Goal: Information Seeking & Learning: Learn about a topic

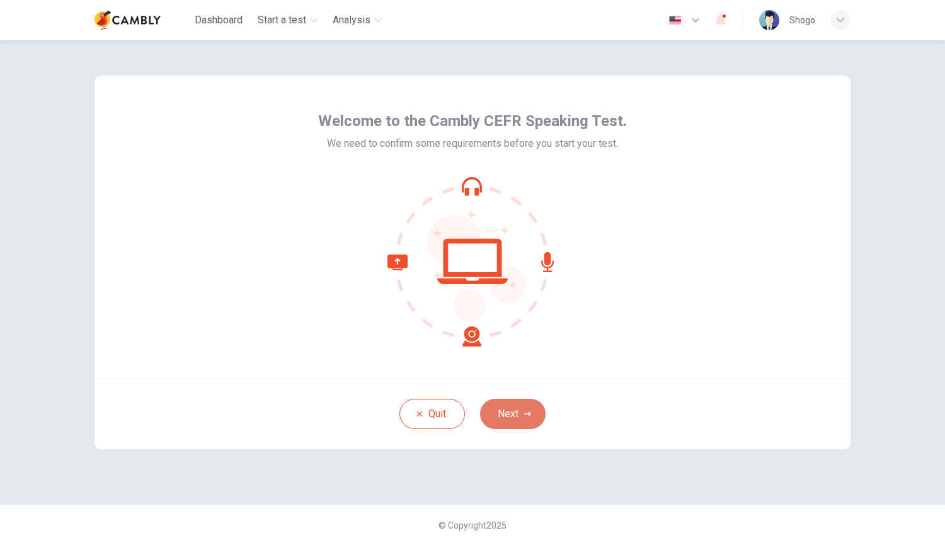
click at [527, 415] on icon "button" at bounding box center [528, 414] width 8 height 8
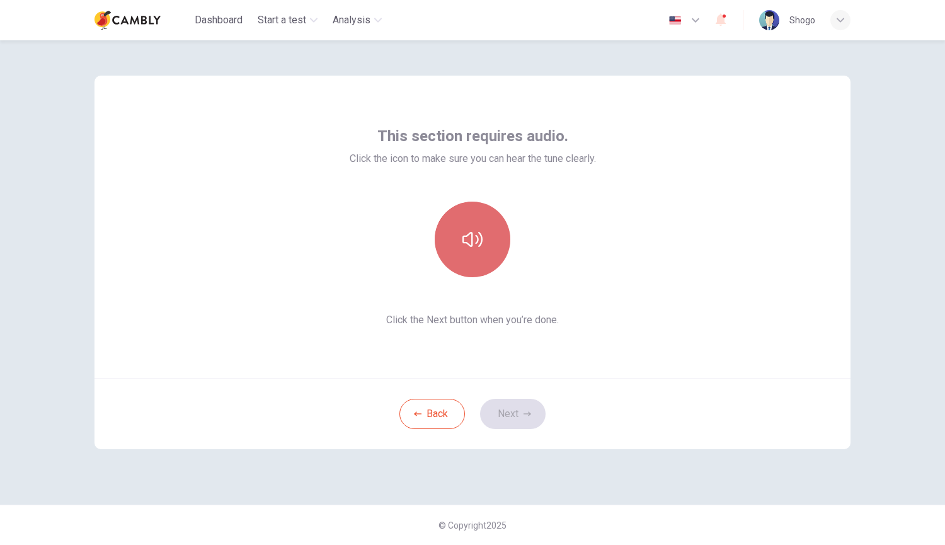
click at [472, 221] on button "button" at bounding box center [473, 240] width 76 height 76
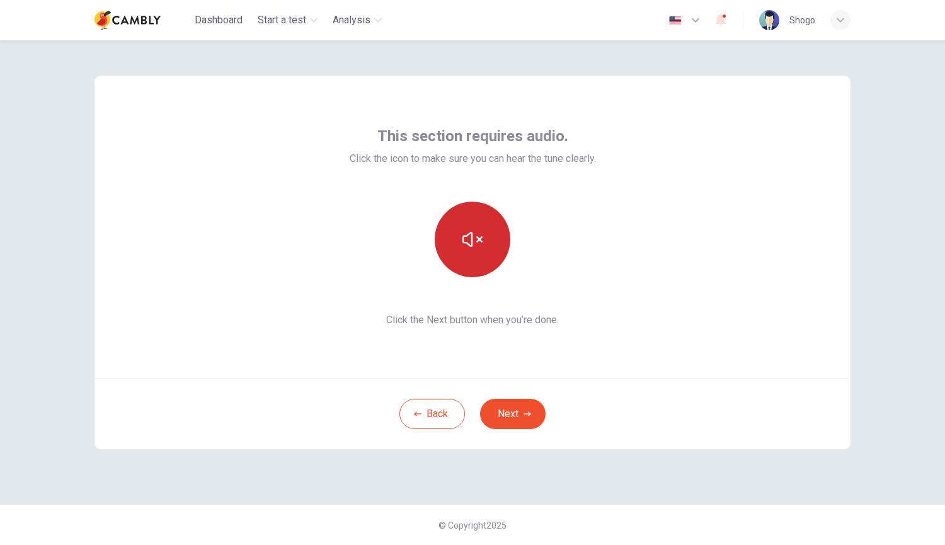
click at [465, 236] on icon "button" at bounding box center [473, 239] width 20 height 15
click at [526, 418] on button "Next" at bounding box center [513, 414] width 66 height 30
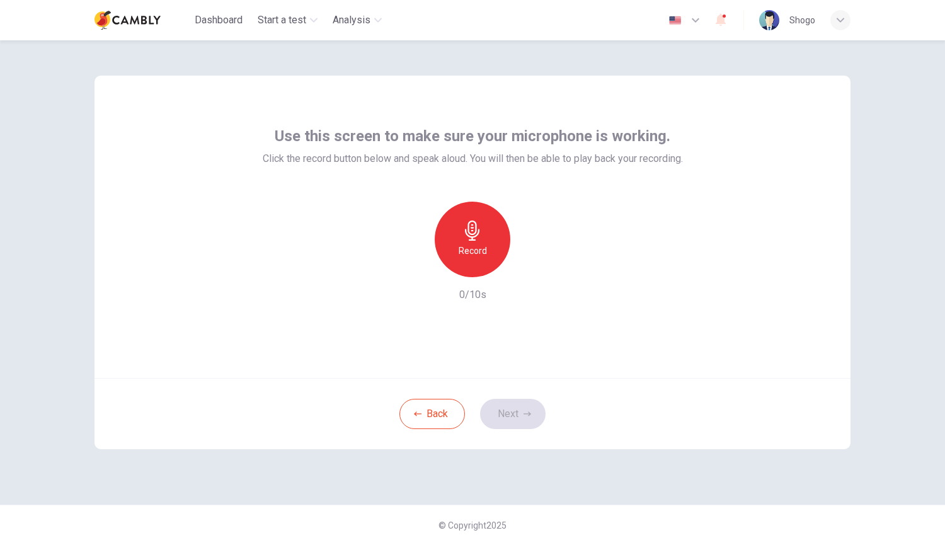
click at [484, 235] on div "Record" at bounding box center [473, 240] width 76 height 76
click at [531, 269] on icon "button" at bounding box center [532, 267] width 6 height 8
click at [510, 403] on button "Next" at bounding box center [513, 414] width 66 height 30
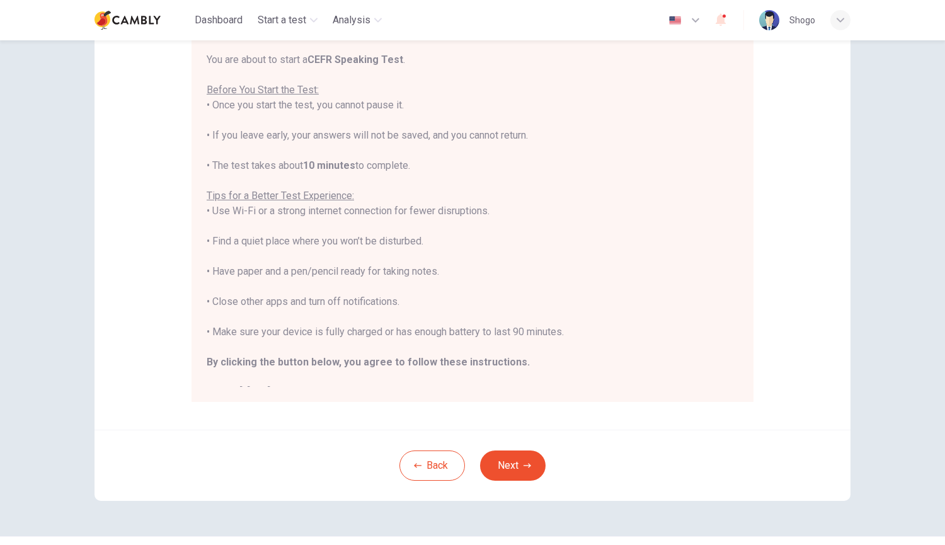
scroll to position [125, 0]
click at [524, 469] on button "Next" at bounding box center [513, 465] width 66 height 30
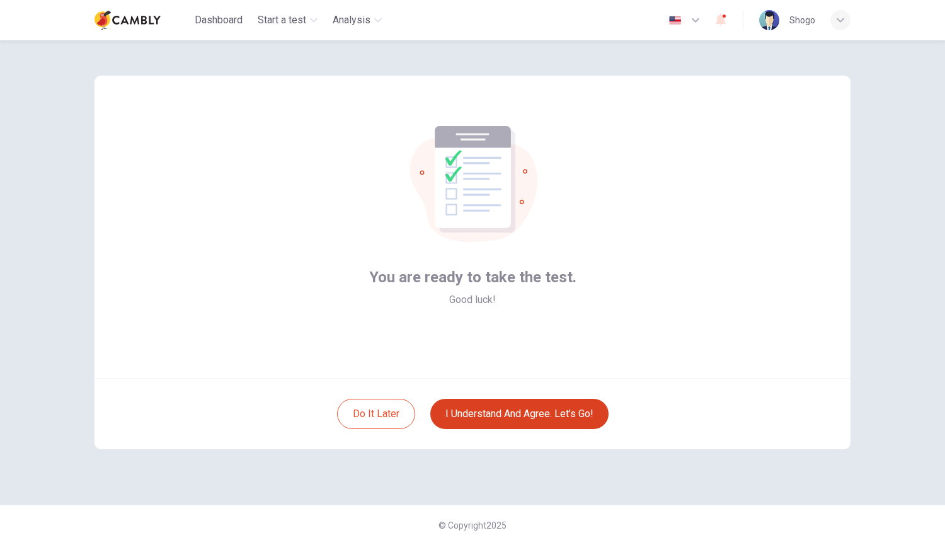
scroll to position [0, 0]
click at [494, 410] on button "I understand and agree. Let’s go!" at bounding box center [519, 414] width 178 height 30
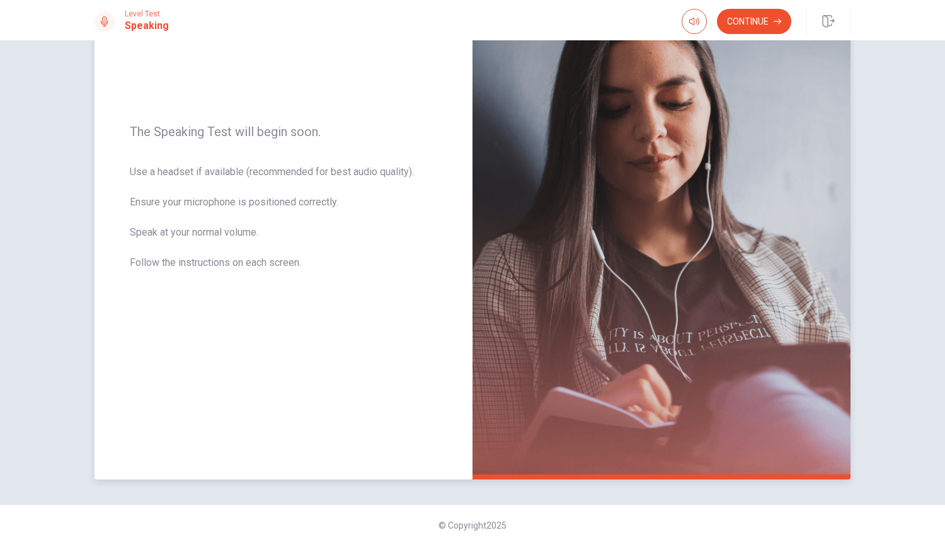
scroll to position [135, 0]
click at [730, 151] on img at bounding box center [662, 206] width 378 height 550
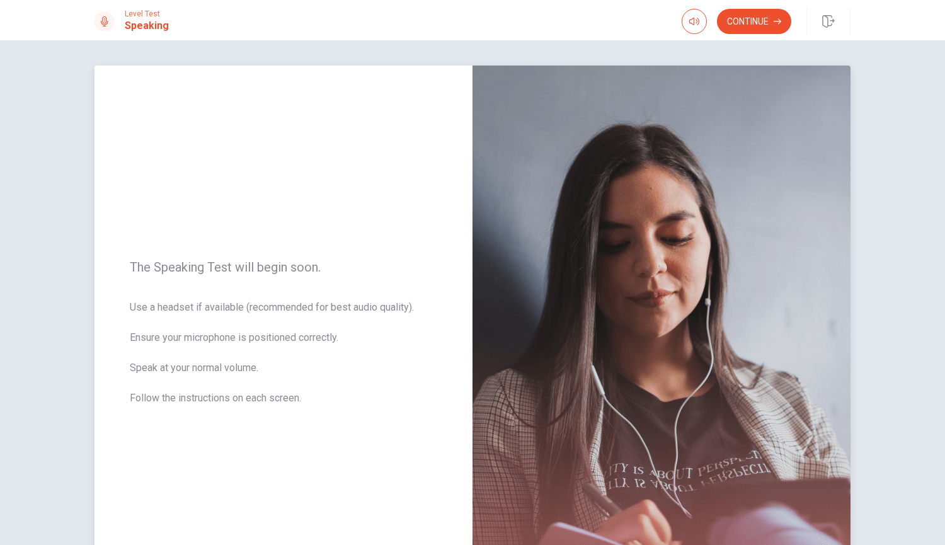
scroll to position [108, 0]
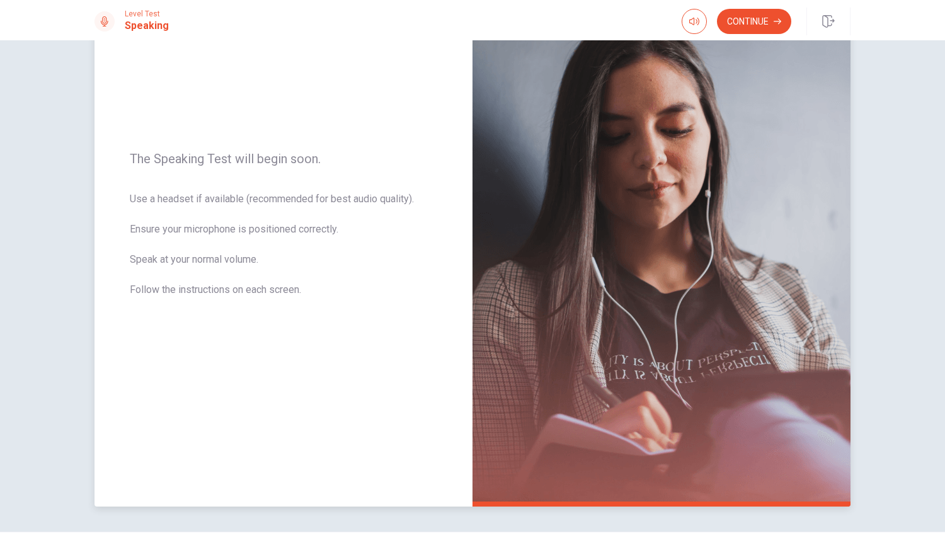
click at [495, 87] on img at bounding box center [662, 232] width 378 height 550
click at [759, 18] on button "Continue" at bounding box center [754, 21] width 74 height 25
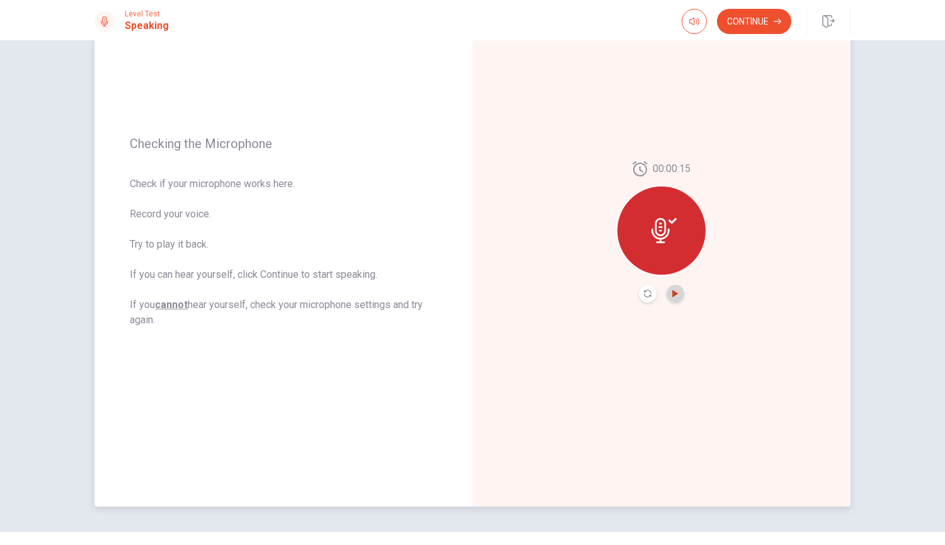
click at [672, 292] on icon "Play Audio" at bounding box center [676, 294] width 8 height 8
click at [693, 29] on span at bounding box center [694, 31] width 10 height 7
click at [691, 25] on icon "button" at bounding box center [694, 21] width 10 height 10
click at [761, 25] on button "Continue" at bounding box center [754, 21] width 74 height 25
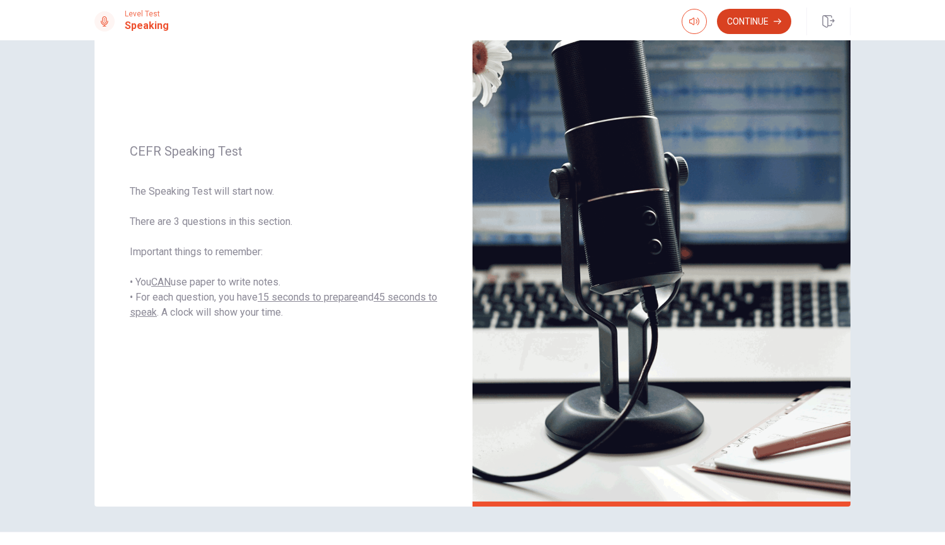
click at [732, 28] on button "Continue" at bounding box center [754, 21] width 74 height 25
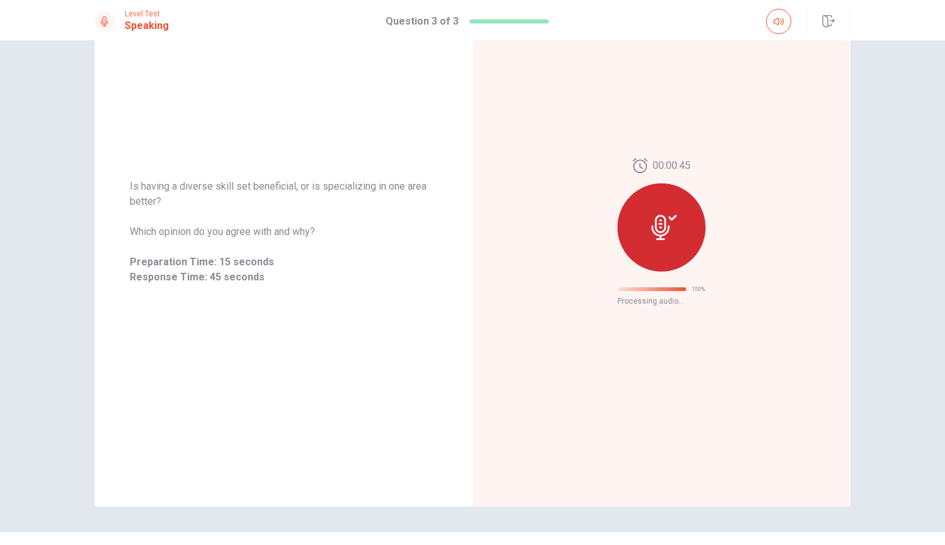
scroll to position [0, 0]
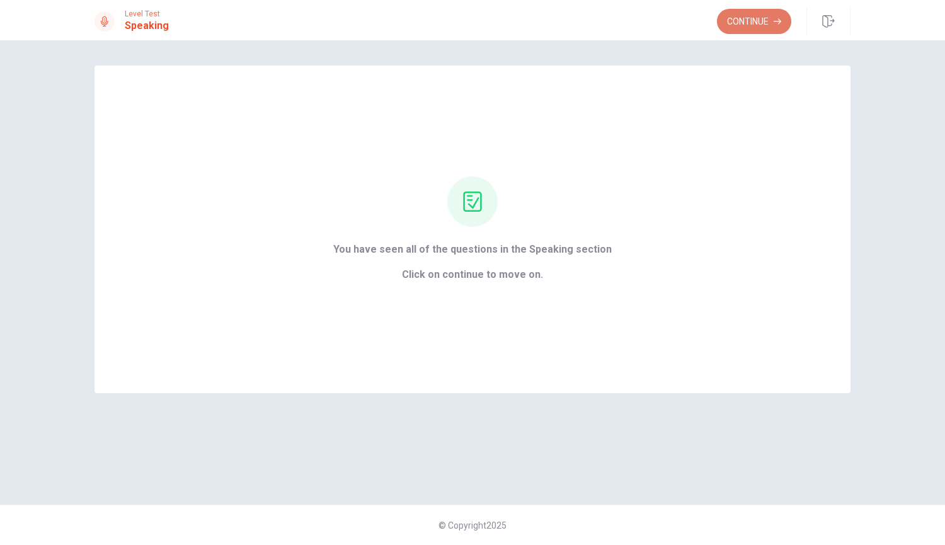
click at [737, 15] on button "Continue" at bounding box center [754, 21] width 74 height 25
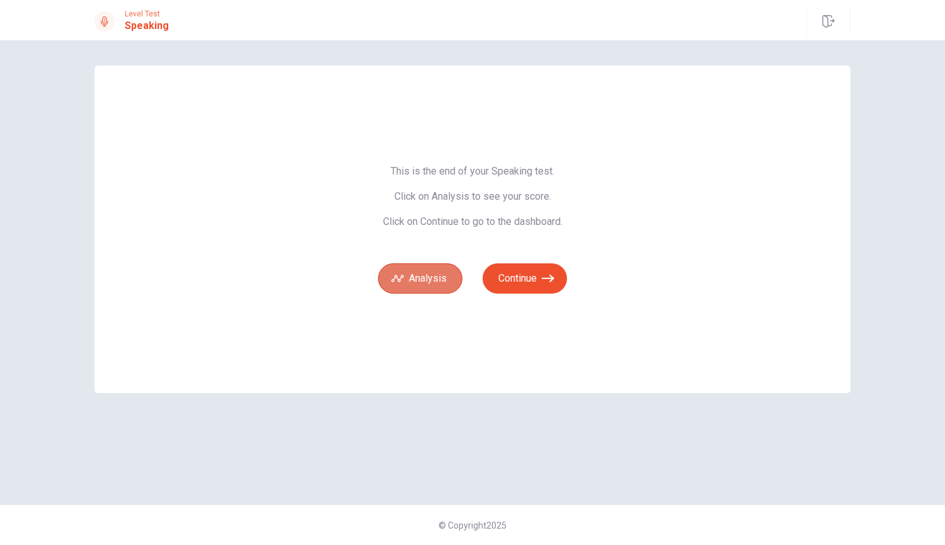
click at [413, 279] on button "Analysis" at bounding box center [420, 278] width 84 height 30
